Goal: Transaction & Acquisition: Purchase product/service

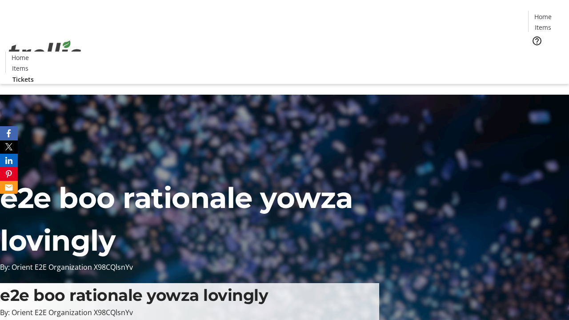
click at [535, 52] on span "Tickets" at bounding box center [545, 56] width 21 height 9
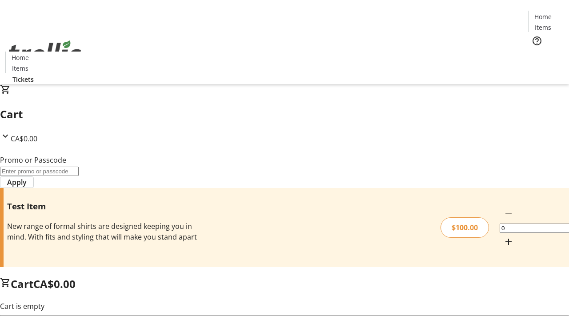
click at [503, 236] on mat-icon "Increment by one" at bounding box center [508, 241] width 11 height 11
type input "1"
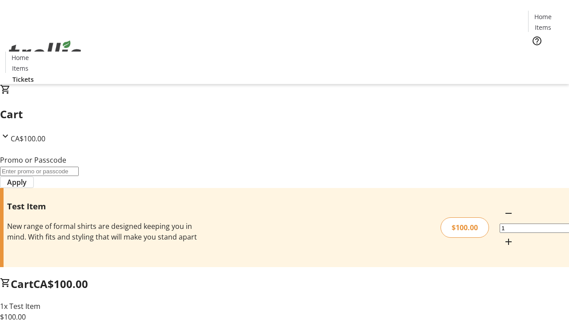
type input "FLAT"
